Goal: Information Seeking & Learning: Learn about a topic

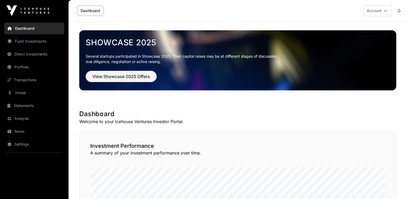
click at [23, 29] on link "Dashboard" at bounding box center [34, 28] width 60 height 12
click at [25, 80] on link "Transactions" at bounding box center [34, 80] width 60 height 12
click at [20, 69] on link "Portfolio" at bounding box center [34, 67] width 60 height 12
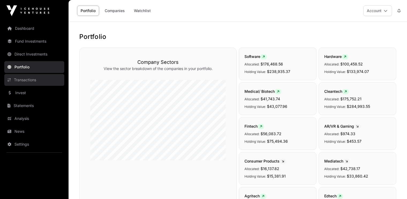
click at [23, 79] on link "Transactions" at bounding box center [34, 80] width 60 height 12
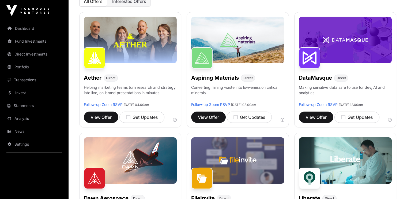
scroll to position [73, 0]
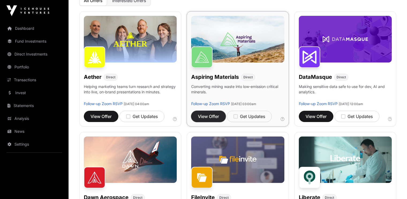
click at [208, 113] on span "View Offer" at bounding box center [208, 116] width 21 height 6
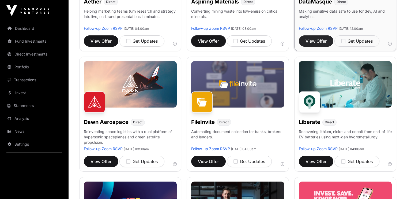
scroll to position [149, 0]
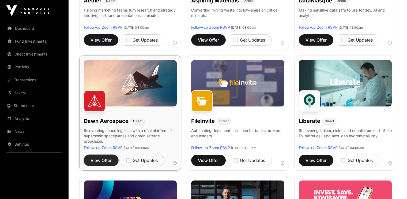
click at [99, 158] on span "View Offer" at bounding box center [100, 160] width 21 height 6
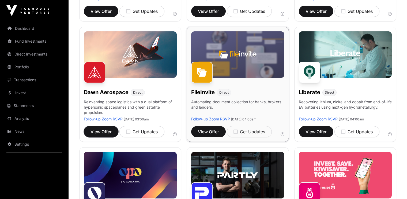
scroll to position [180, 0]
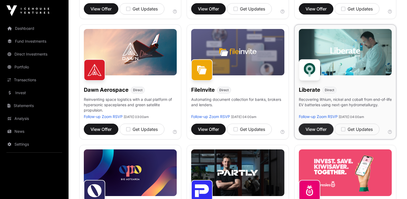
click at [313, 130] on span "View Offer" at bounding box center [315, 129] width 21 height 6
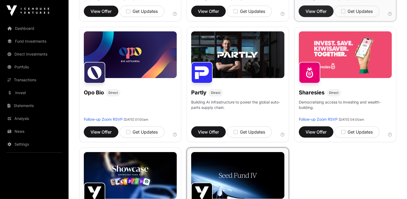
scroll to position [298, 0]
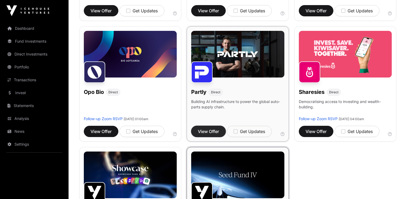
click at [211, 131] on span "View Offer" at bounding box center [208, 131] width 21 height 6
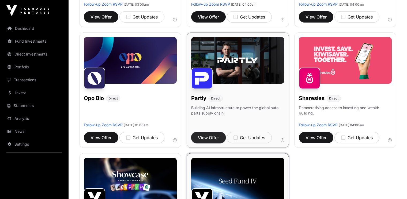
scroll to position [288, 0]
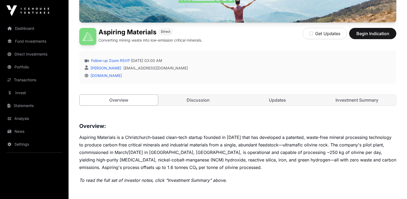
scroll to position [110, 0]
click at [209, 100] on link "Discussion" at bounding box center [198, 99] width 78 height 11
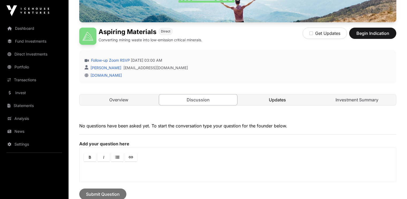
click at [273, 98] on link "Updates" at bounding box center [277, 99] width 78 height 11
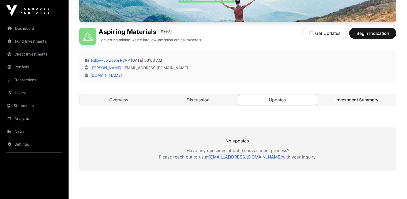
click at [345, 100] on link "Investment Summary" at bounding box center [357, 99] width 78 height 11
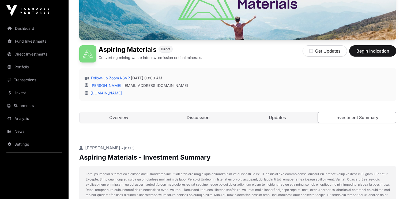
scroll to position [93, 0]
click at [119, 116] on link "Overview" at bounding box center [119, 117] width 78 height 11
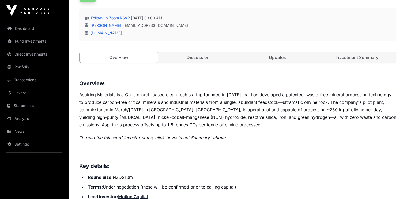
scroll to position [151, 0]
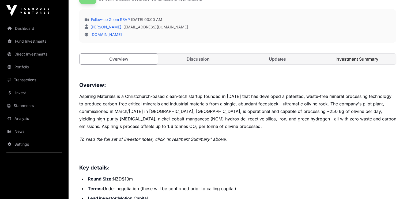
click at [348, 56] on link "Investment Summary" at bounding box center [357, 59] width 78 height 11
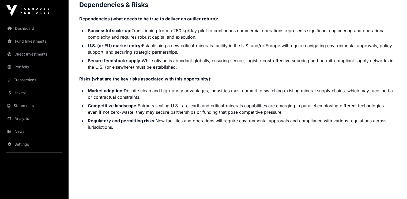
scroll to position [1134, 0]
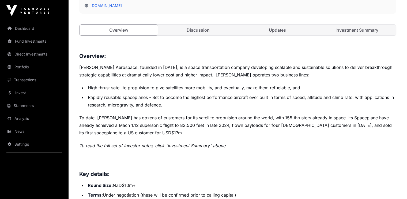
scroll to position [179, 0]
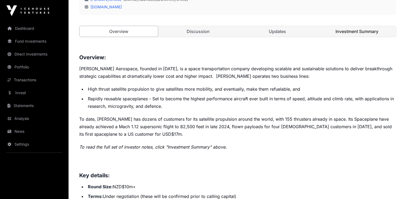
click at [345, 28] on link "Investment Summary" at bounding box center [357, 31] width 78 height 11
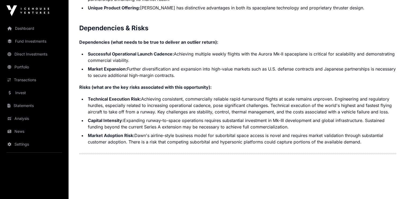
scroll to position [1210, 0]
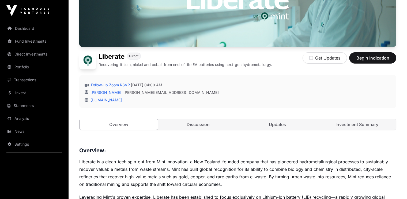
scroll to position [73, 0]
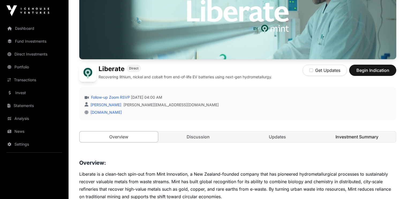
click at [357, 136] on link "Investment Summary" at bounding box center [357, 136] width 78 height 11
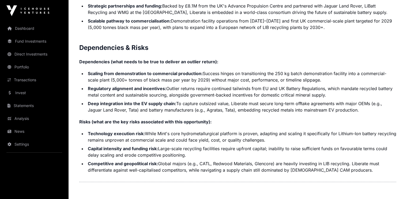
scroll to position [1159, 0]
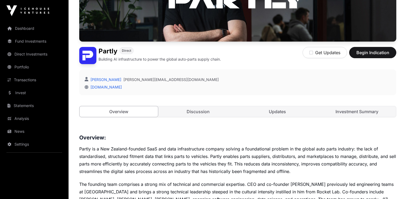
scroll to position [91, 0]
click at [358, 108] on link "Investment Summary" at bounding box center [357, 111] width 78 height 11
